Goal: Task Accomplishment & Management: Complete application form

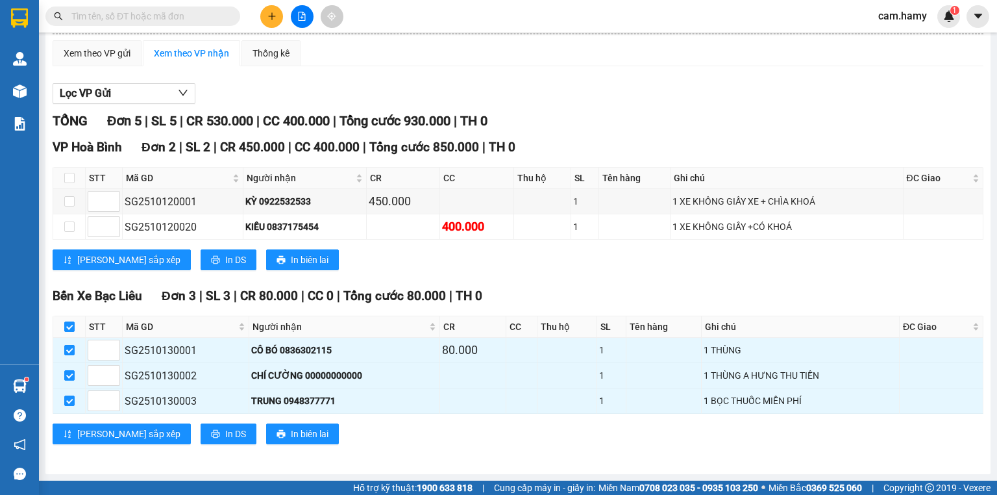
click at [285, 25] on div at bounding box center [301, 16] width 97 height 23
click at [263, 18] on button at bounding box center [271, 16] width 23 height 23
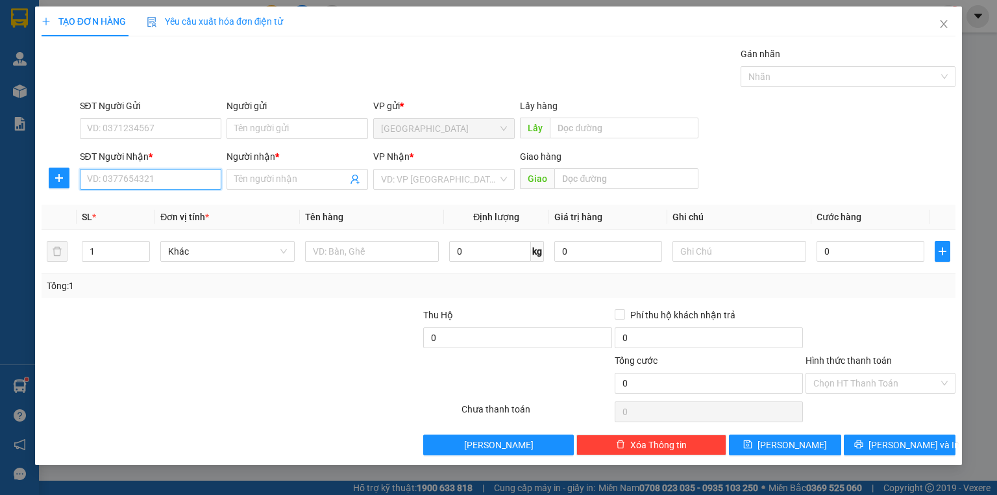
click at [191, 183] on input "SĐT Người Nhận *" at bounding box center [151, 179] width 142 height 21
click at [188, 183] on input "SĐT Người Nhận *" at bounding box center [151, 179] width 142 height 21
type input "0835680030"
click at [241, 183] on input "Người nhận *" at bounding box center [290, 179] width 113 height 14
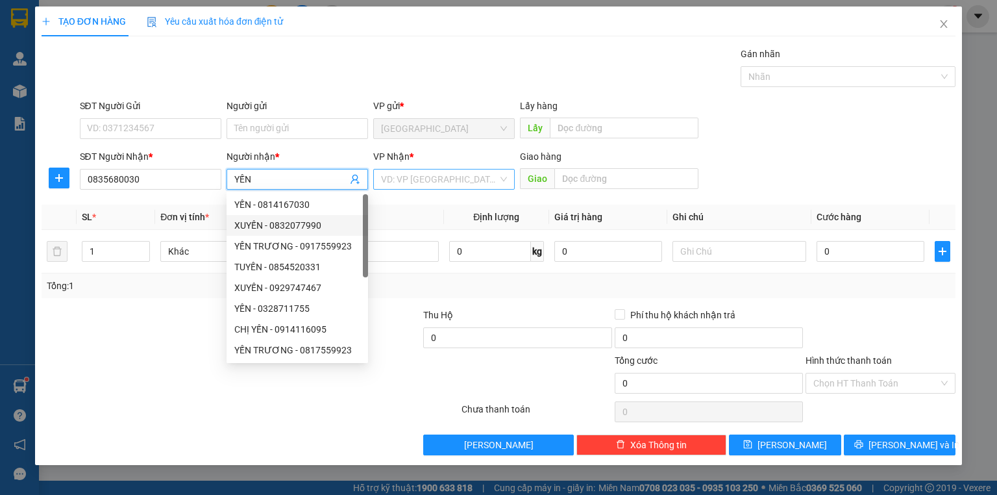
type input "YẾN"
click at [408, 183] on input "search" at bounding box center [439, 178] width 117 height 19
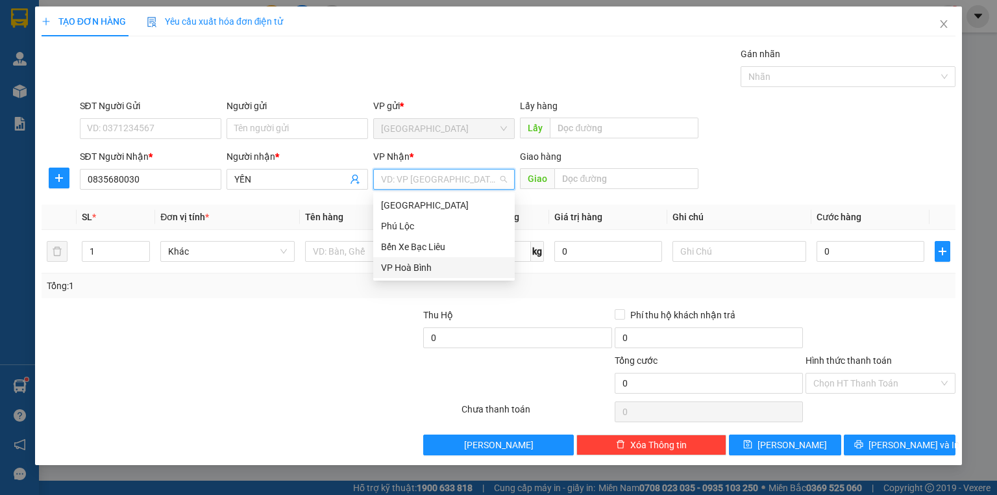
click at [423, 266] on div "VP Hoà Bình" at bounding box center [444, 267] width 126 height 14
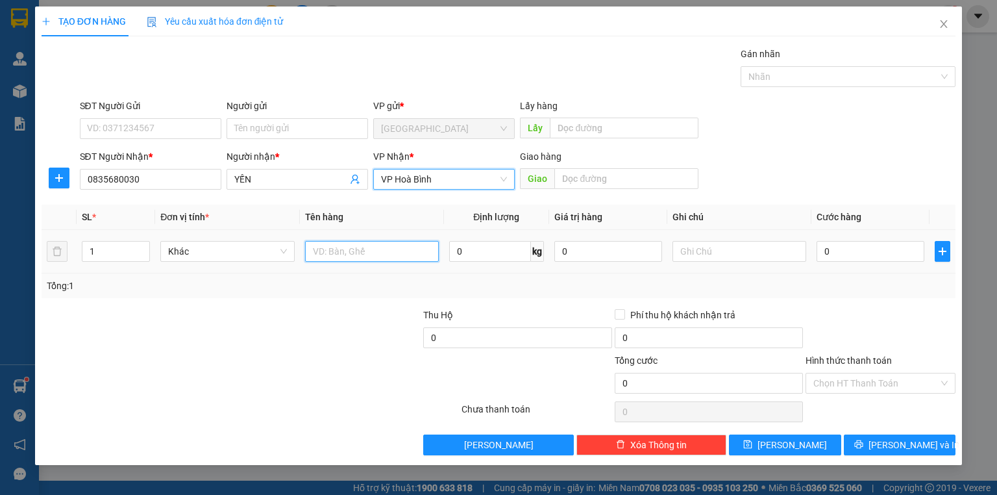
click at [338, 257] on input "text" at bounding box center [372, 251] width 134 height 21
type input "(TT)"
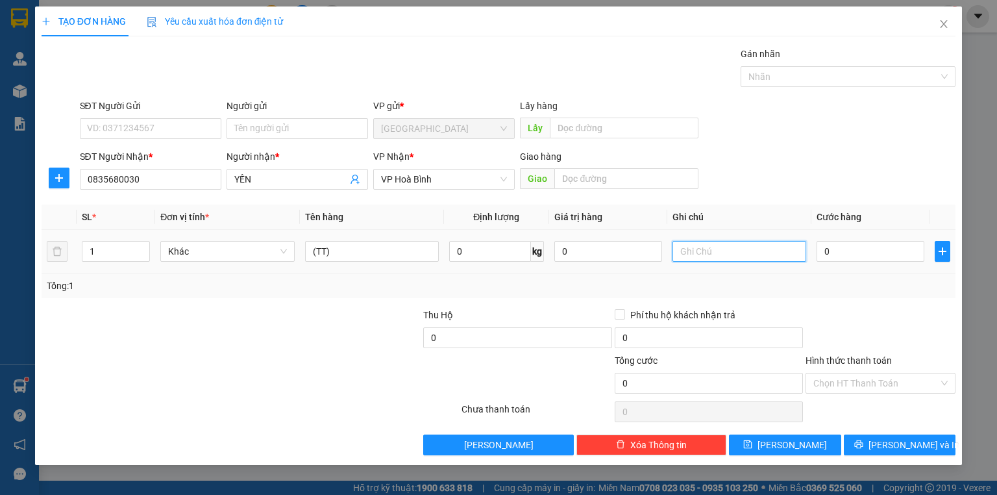
click at [710, 251] on input "text" at bounding box center [739, 251] width 134 height 21
click at [846, 258] on input "0" at bounding box center [871, 251] width 108 height 21
click at [745, 252] on input "text" at bounding box center [739, 251] width 134 height 21
click at [841, 251] on input "0" at bounding box center [871, 251] width 108 height 21
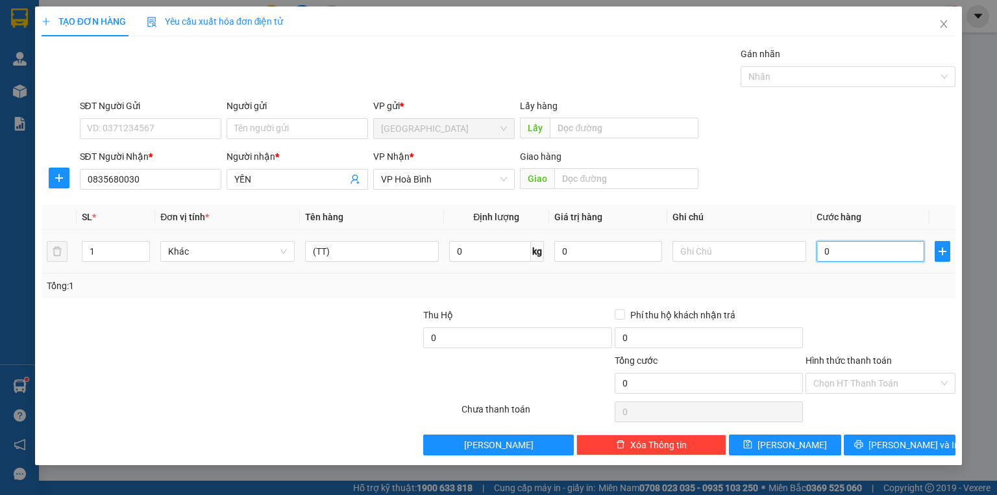
type input "3"
type input "30"
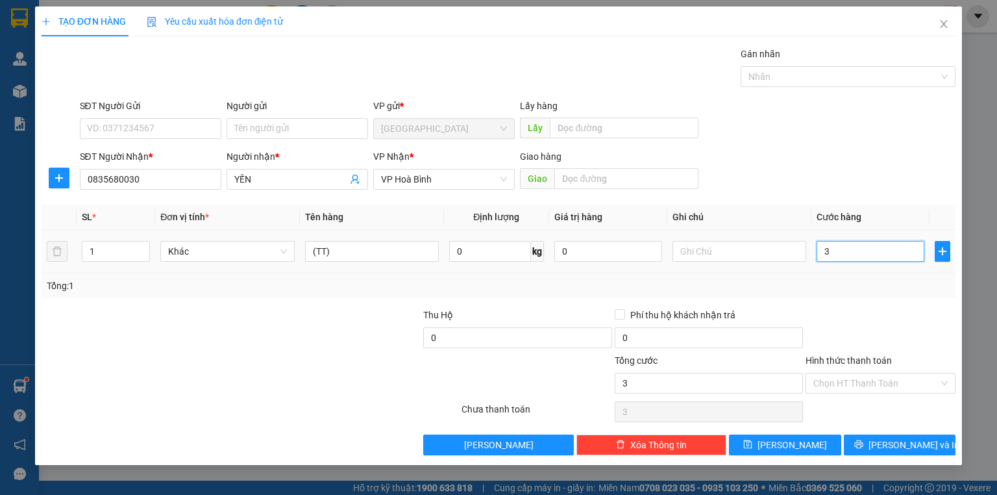
type input "30"
type input "30.000"
click at [839, 264] on td "30.000" at bounding box center [870, 251] width 118 height 43
click at [844, 360] on label "Hình thức thanh toán" at bounding box center [849, 360] width 86 height 10
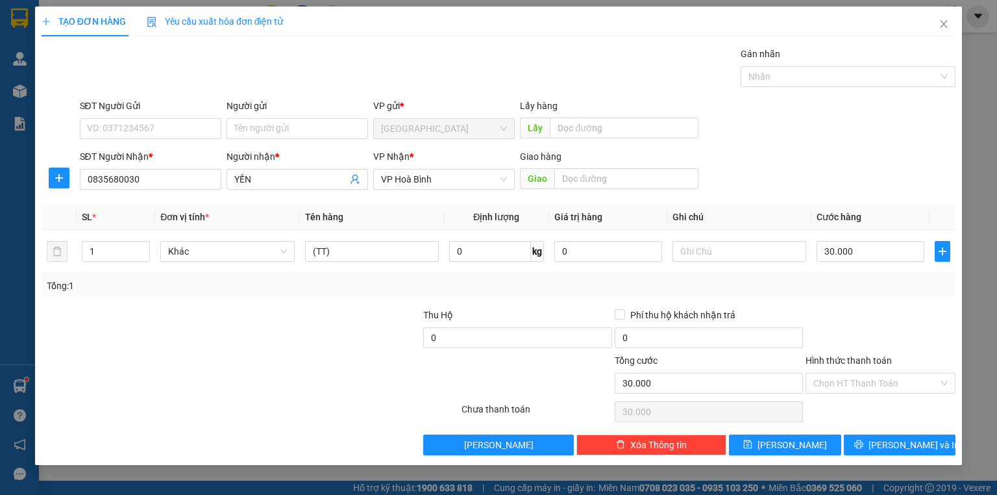
click at [844, 373] on input "Hình thức thanh toán" at bounding box center [875, 382] width 125 height 19
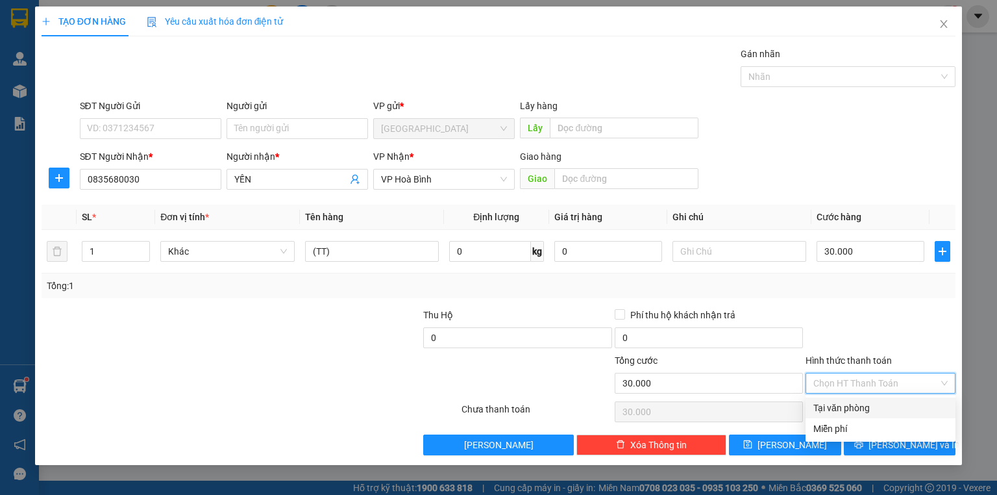
click at [841, 403] on div "Tại văn phòng" at bounding box center [880, 408] width 134 height 14
type input "0"
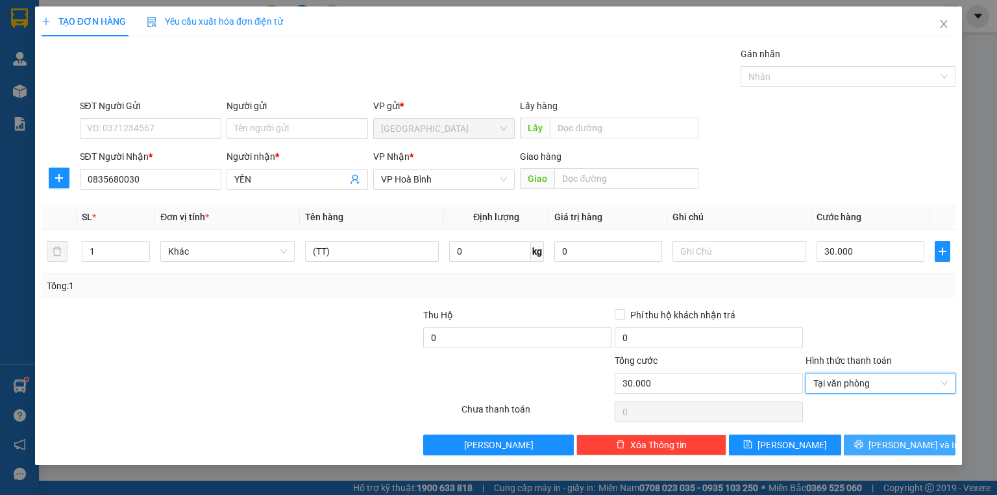
click at [863, 441] on icon "printer" at bounding box center [858, 443] width 9 height 9
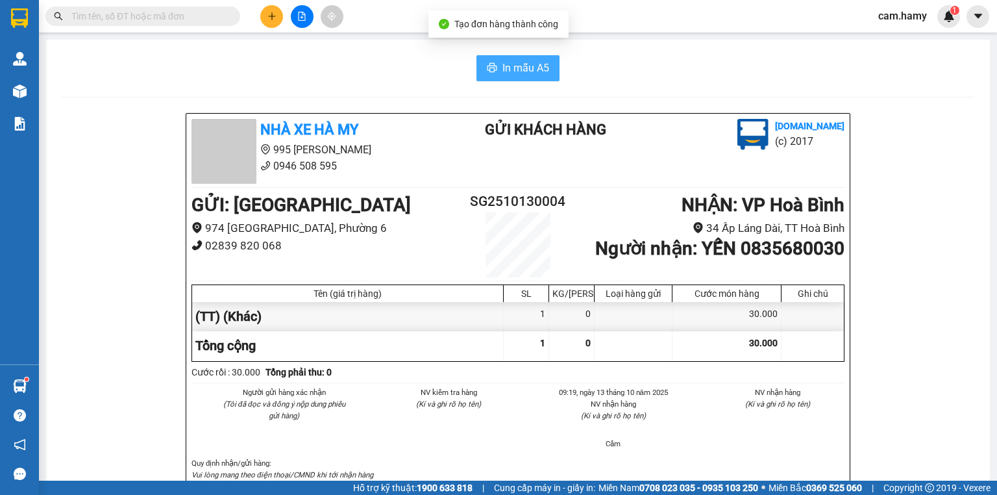
click at [517, 62] on span "In mẫu A5" at bounding box center [525, 68] width 47 height 16
